Goal: Transaction & Acquisition: Download file/media

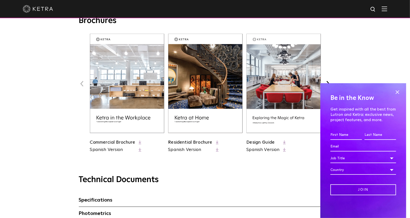
scroll to position [202, 0]
click at [138, 118] on img at bounding box center [127, 83] width 74 height 99
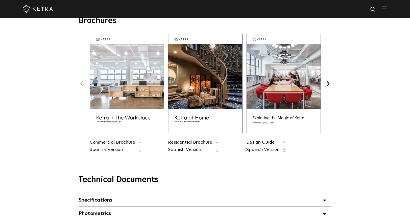
click at [280, 104] on img at bounding box center [284, 83] width 74 height 99
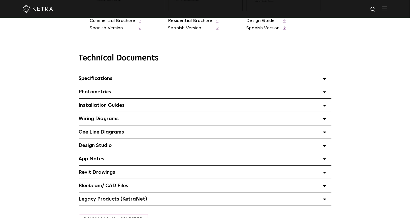
scroll to position [328, 0]
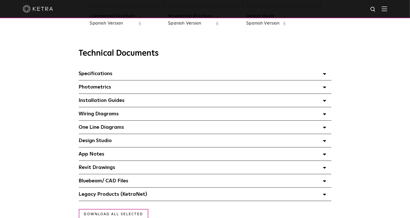
click at [143, 89] on div "Photometrics Select checkboxes to use the bulk download option below" at bounding box center [205, 86] width 253 height 13
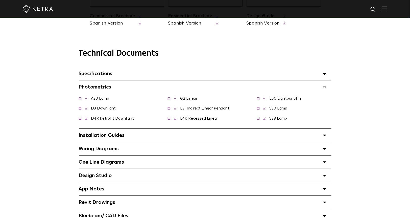
click at [142, 77] on div "Specifications Select checkboxes to use the bulk download option below" at bounding box center [205, 73] width 253 height 13
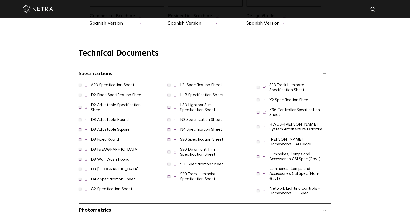
click at [80, 86] on span at bounding box center [80, 84] width 3 height 3
click at [80, 96] on span at bounding box center [80, 94] width 3 height 3
drag, startPoint x: 79, startPoint y: 109, endPoint x: 79, endPoint y: 113, distance: 3.8
click at [79, 108] on span at bounding box center [80, 107] width 3 height 3
click at [80, 122] on span "D3 Adjustable Round" at bounding box center [107, 119] width 56 height 5
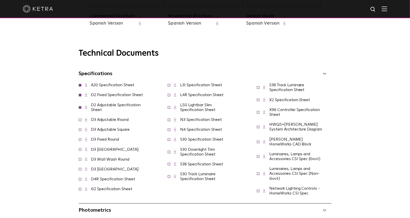
click at [79, 121] on icon at bounding box center [80, 120] width 3 height 3
click at [80, 121] on span at bounding box center [80, 119] width 3 height 3
click at [80, 130] on span at bounding box center [80, 129] width 3 height 3
click at [81, 140] on span at bounding box center [80, 139] width 3 height 3
click at [79, 152] on span "D3 [GEOGRAPHIC_DATA]" at bounding box center [112, 149] width 66 height 5
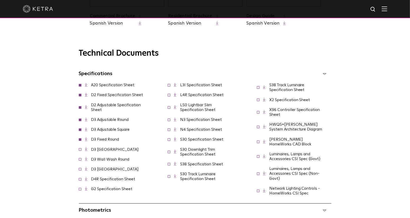
click at [79, 150] on span at bounding box center [80, 149] width 3 height 3
drag, startPoint x: 80, startPoint y: 160, endPoint x: 79, endPoint y: 166, distance: 5.1
click at [80, 160] on span at bounding box center [80, 158] width 3 height 3
click at [79, 170] on icon at bounding box center [80, 169] width 3 height 3
click at [80, 170] on span at bounding box center [80, 168] width 3 height 3
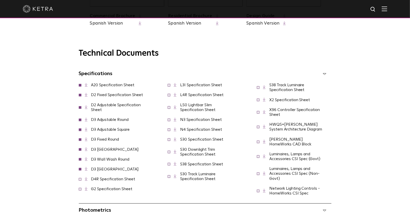
click at [79, 180] on span at bounding box center [80, 178] width 3 height 3
click at [169, 177] on span at bounding box center [169, 176] width 3 height 3
click at [169, 165] on span at bounding box center [169, 163] width 3 height 3
click at [170, 153] on span at bounding box center [169, 151] width 3 height 3
click at [168, 142] on span "S30 Specification Sheet" at bounding box center [199, 139] width 62 height 5
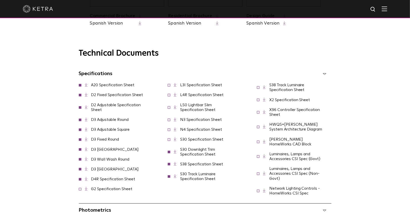
click at [169, 140] on span at bounding box center [169, 139] width 3 height 3
click at [169, 132] on span "N4 Specification Sheet" at bounding box center [198, 129] width 60 height 5
click at [169, 130] on span at bounding box center [169, 129] width 3 height 3
click at [170, 121] on span at bounding box center [169, 119] width 3 height 3
click at [170, 108] on span at bounding box center [169, 107] width 3 height 3
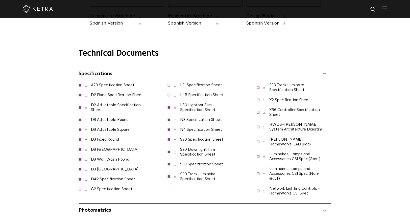
click at [169, 96] on span at bounding box center [169, 94] width 3 height 3
click at [169, 86] on span at bounding box center [169, 84] width 3 height 3
click at [81, 187] on span at bounding box center [80, 188] width 3 height 3
click at [258, 88] on span at bounding box center [258, 87] width 3 height 3
click at [257, 101] on span at bounding box center [258, 99] width 3 height 3
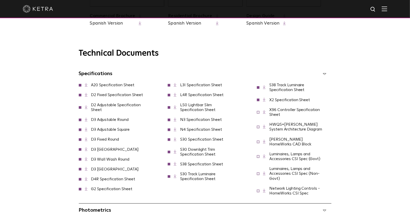
click at [258, 113] on span at bounding box center [258, 111] width 3 height 3
click at [259, 128] on span at bounding box center [258, 126] width 3 height 3
click at [258, 140] on span at bounding box center [258, 141] width 3 height 3
click at [258, 155] on span at bounding box center [258, 156] width 3 height 3
click at [258, 172] on span at bounding box center [258, 173] width 3 height 3
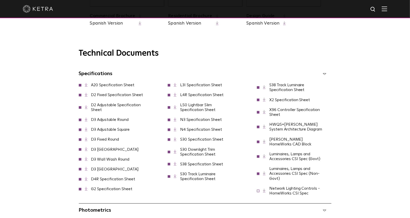
click at [258, 189] on span at bounding box center [258, 190] width 3 height 3
click at [325, 75] on icon at bounding box center [325, 74] width 4 height 2
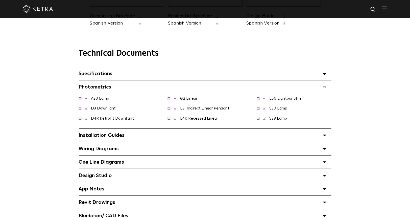
click at [324, 75] on icon at bounding box center [325, 74] width 4 height 2
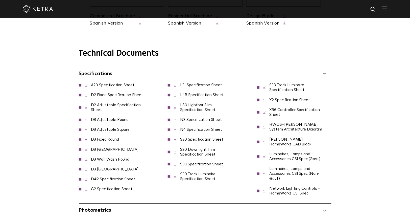
click at [86, 85] on polyline at bounding box center [85, 84] width 1 height 3
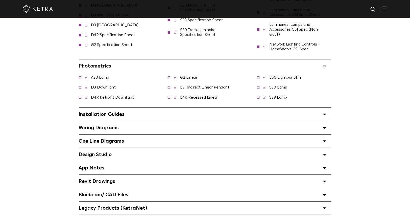
scroll to position [430, 0]
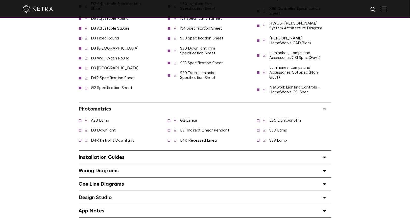
click at [325, 109] on polygon at bounding box center [324, 110] width 3 height 2
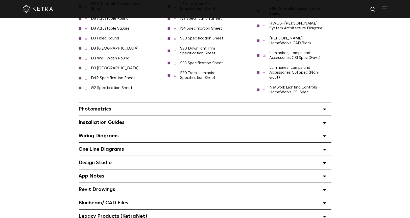
click at [325, 109] on polygon at bounding box center [324, 110] width 3 height 2
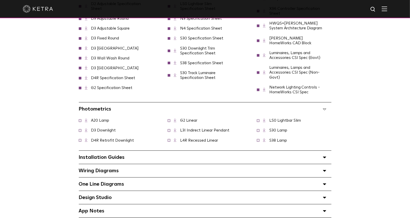
click at [80, 118] on span "A20 Lamp" at bounding box center [97, 120] width 37 height 5
click at [80, 119] on span at bounding box center [80, 120] width 3 height 3
click at [79, 129] on span at bounding box center [80, 130] width 3 height 3
click at [80, 138] on span at bounding box center [80, 139] width 3 height 3
click at [169, 119] on span at bounding box center [169, 120] width 3 height 3
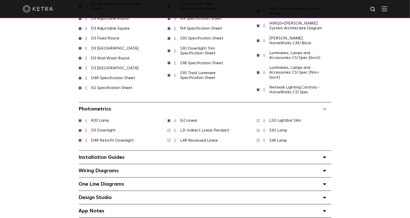
click at [169, 129] on span "L3I Indirect Linear Pendant" at bounding box center [202, 130] width 68 height 5
click at [170, 129] on span at bounding box center [169, 130] width 3 height 3
click at [169, 138] on span at bounding box center [169, 139] width 3 height 3
click at [258, 119] on span at bounding box center [258, 120] width 3 height 3
click at [259, 129] on span at bounding box center [258, 130] width 3 height 3
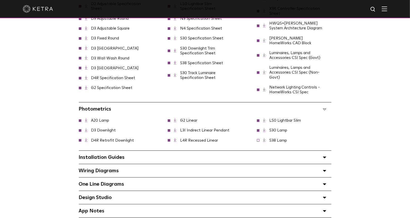
click at [257, 138] on span at bounding box center [258, 139] width 3 height 3
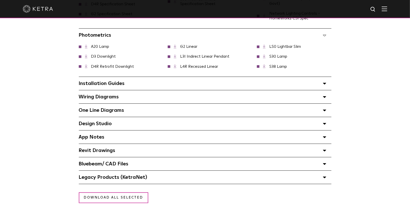
scroll to position [505, 0]
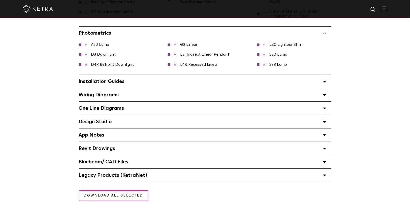
click at [324, 81] on polygon at bounding box center [324, 82] width 3 height 2
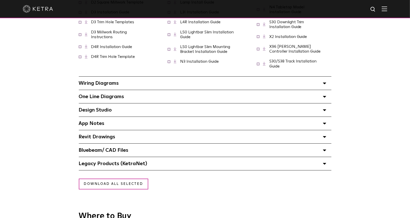
scroll to position [606, 0]
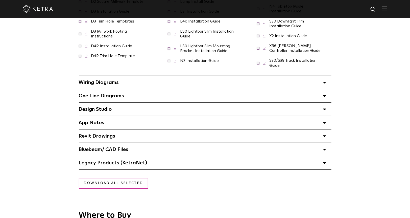
click at [153, 145] on div "Bluebeam/ CAD Files" at bounding box center [205, 149] width 253 height 13
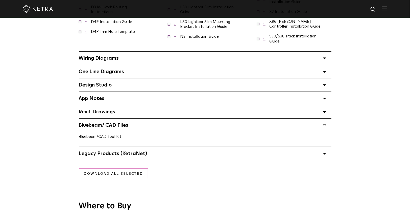
scroll to position [632, 0]
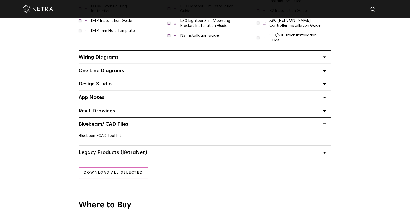
click at [122, 150] on span "Legacy Products (KetraNet) Select checkboxes to use the bulk download option be…" at bounding box center [113, 152] width 68 height 5
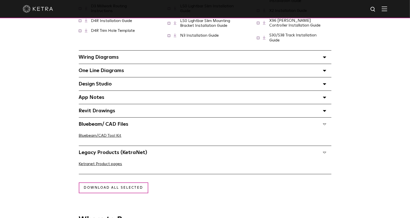
click at [102, 108] on span "Revit Drawings Select checkboxes to use the bulk download option below" at bounding box center [97, 110] width 37 height 5
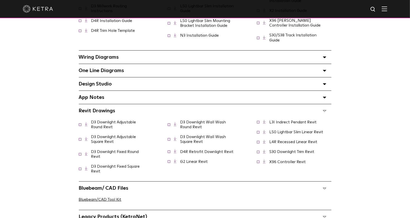
click at [97, 95] on span "App Notes Select checkboxes to use the bulk download option below" at bounding box center [92, 97] width 26 height 5
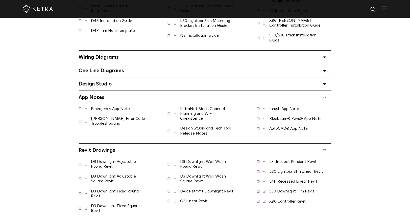
click at [102, 82] on span "Design Studio Select checkboxes to use the bulk download option below" at bounding box center [95, 83] width 33 height 5
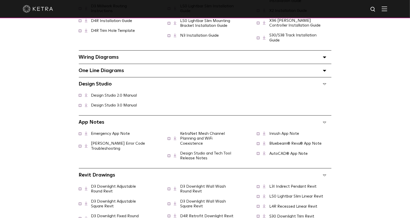
click at [80, 93] on span at bounding box center [80, 94] width 3 height 3
click at [80, 104] on span at bounding box center [80, 105] width 3 height 3
click at [99, 68] on span "One Line Diagrams Select checkboxes to use the bulk download option below" at bounding box center [101, 70] width 45 height 5
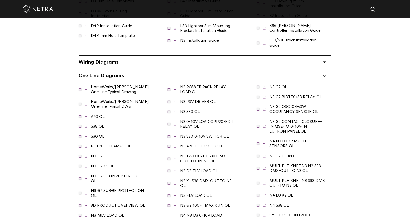
scroll to position [606, 0]
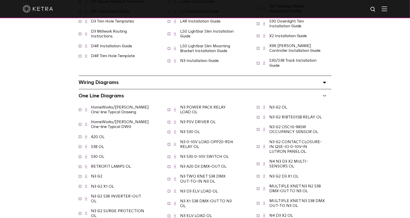
click at [124, 80] on div "Wiring Diagrams Select checkboxes to use the bulk download option below" at bounding box center [205, 82] width 253 height 13
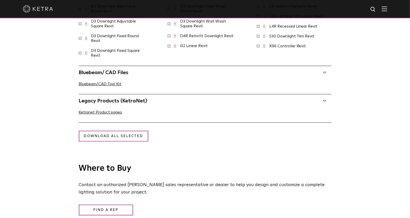
scroll to position [1087, 0]
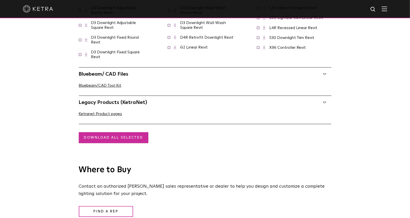
click at [106, 132] on link "Download all selected" at bounding box center [113, 137] width 69 height 11
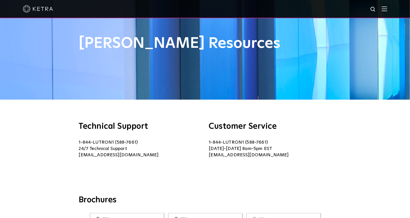
scroll to position [25, 0]
